Goal: Task Accomplishment & Management: Use online tool/utility

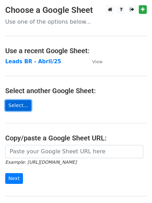
click at [12, 103] on link "Select..." at bounding box center [18, 105] width 26 height 11
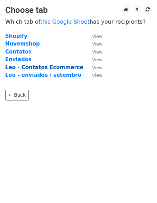
click at [64, 68] on strong "Leo - Contatos Ecommerce" at bounding box center [44, 67] width 78 height 6
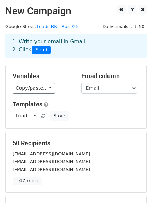
scroll to position [94, 0]
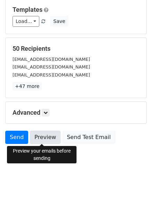
click at [45, 137] on link "Preview" at bounding box center [45, 136] width 31 height 13
click at [43, 136] on link "Preview" at bounding box center [45, 136] width 31 height 13
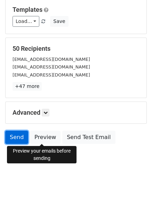
click at [19, 135] on link "Send" at bounding box center [16, 136] width 23 height 13
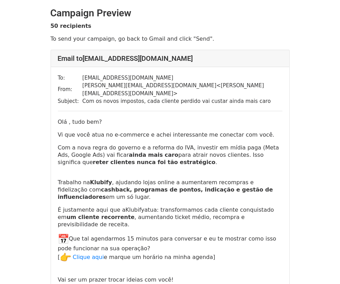
scroll to position [87, 0]
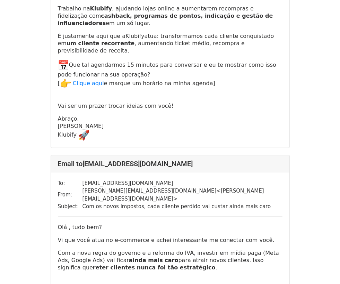
scroll to position [304, 0]
